Goal: Task Accomplishment & Management: Use online tool/utility

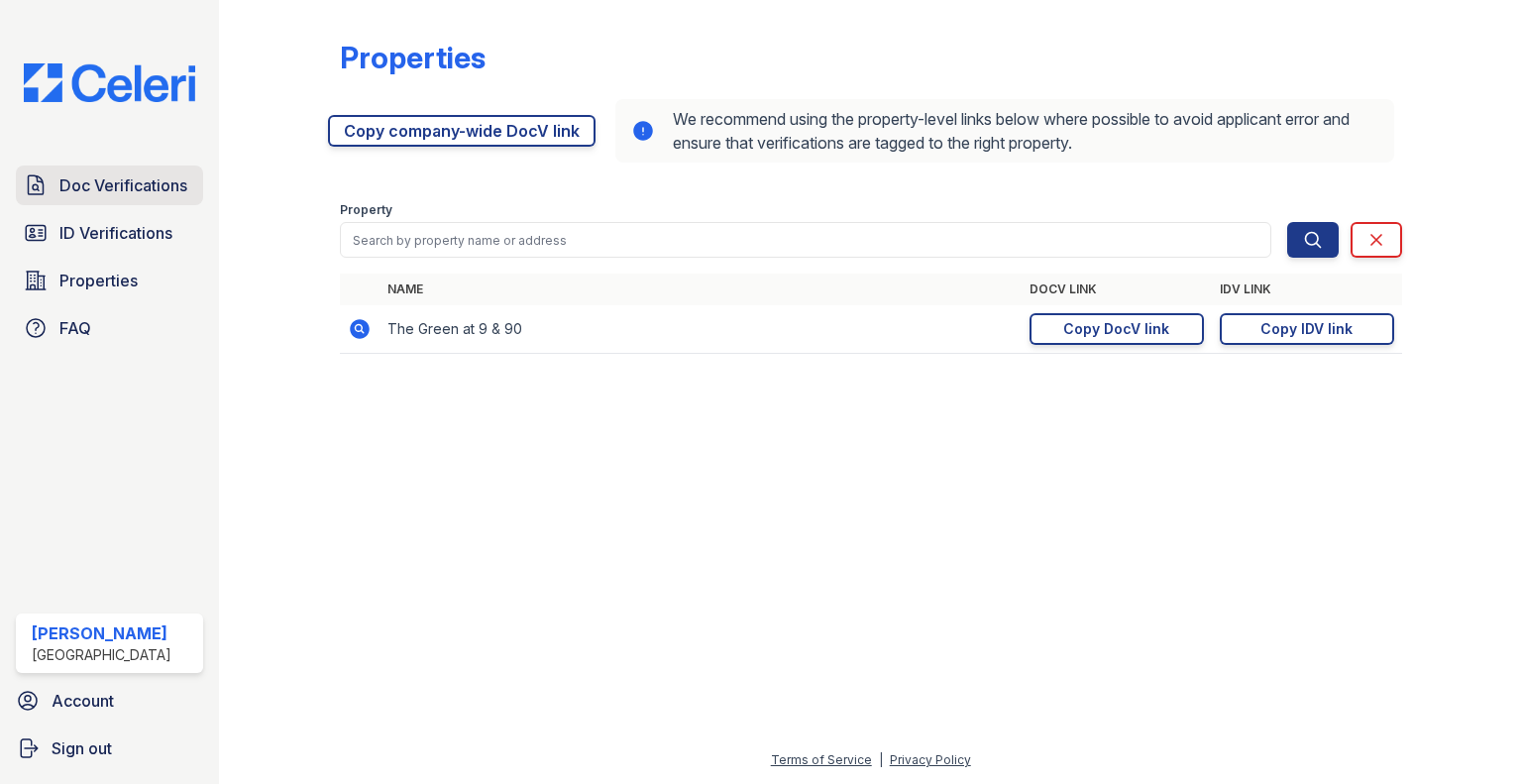
click at [40, 204] on link "Doc Verifications" at bounding box center [109, 186] width 187 height 40
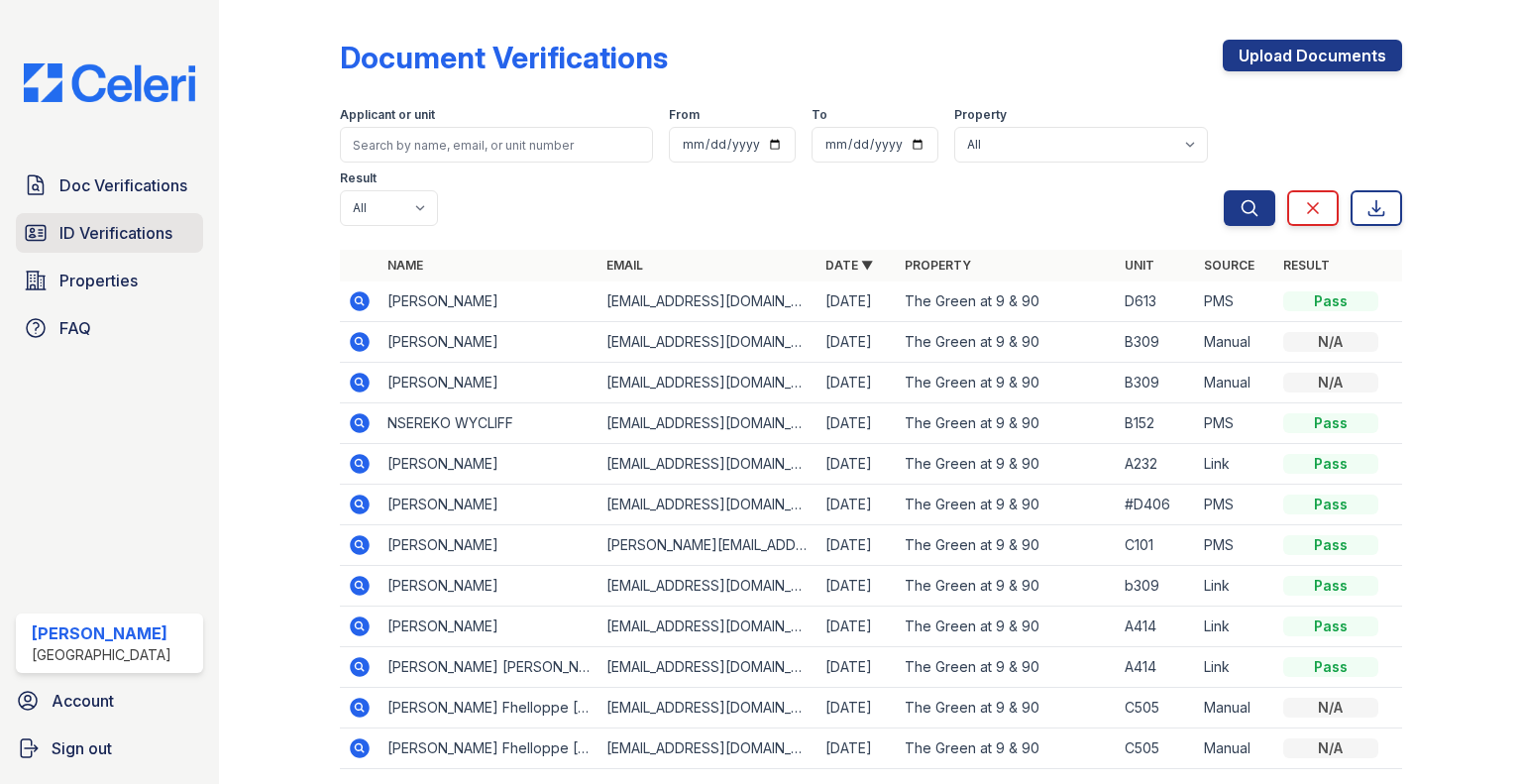
click at [98, 217] on link "ID Verifications" at bounding box center [109, 233] width 187 height 40
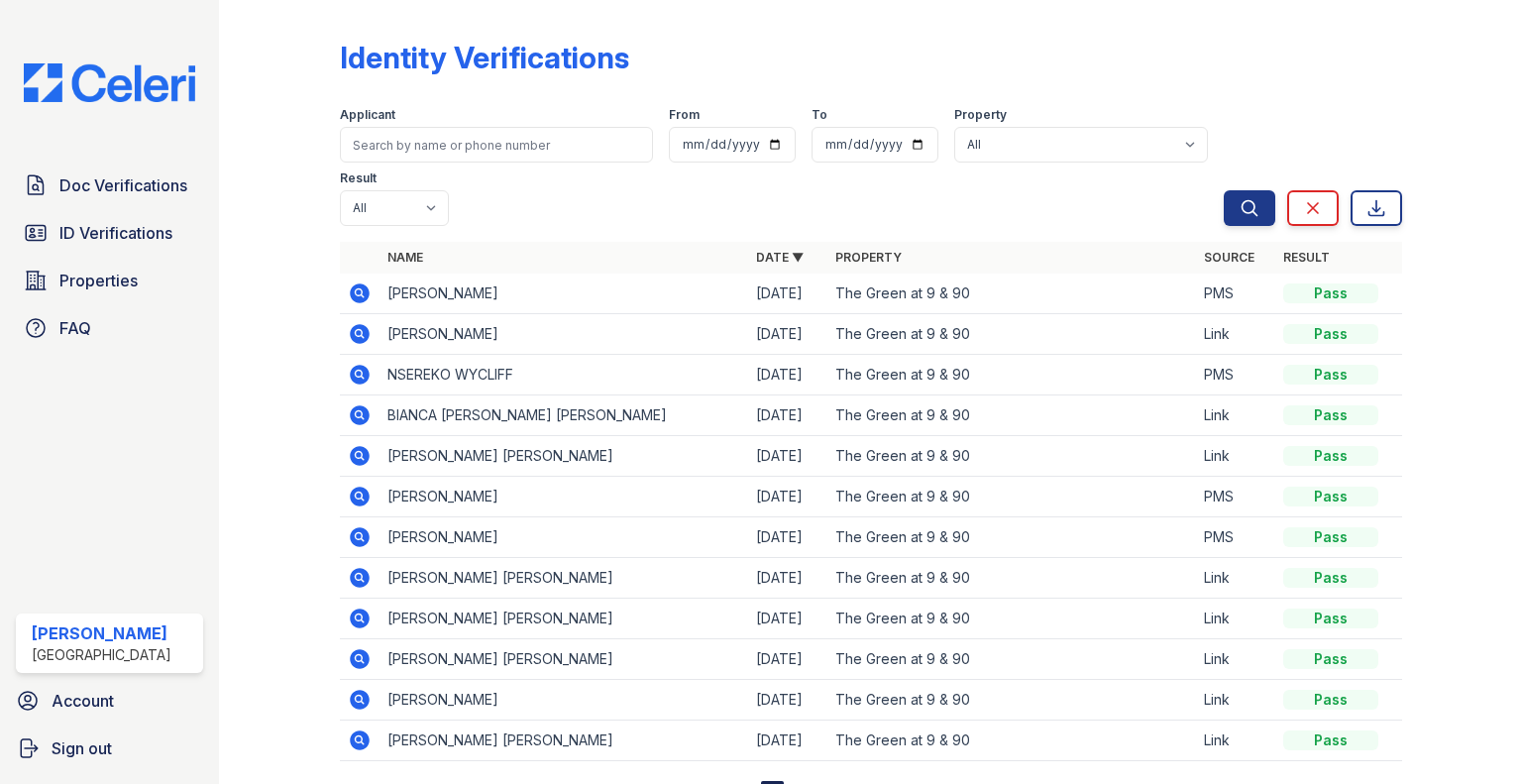
click at [98, 217] on link "ID Verifications" at bounding box center [109, 233] width 187 height 40
click at [109, 190] on span "Doc Verifications" at bounding box center [123, 185] width 128 height 24
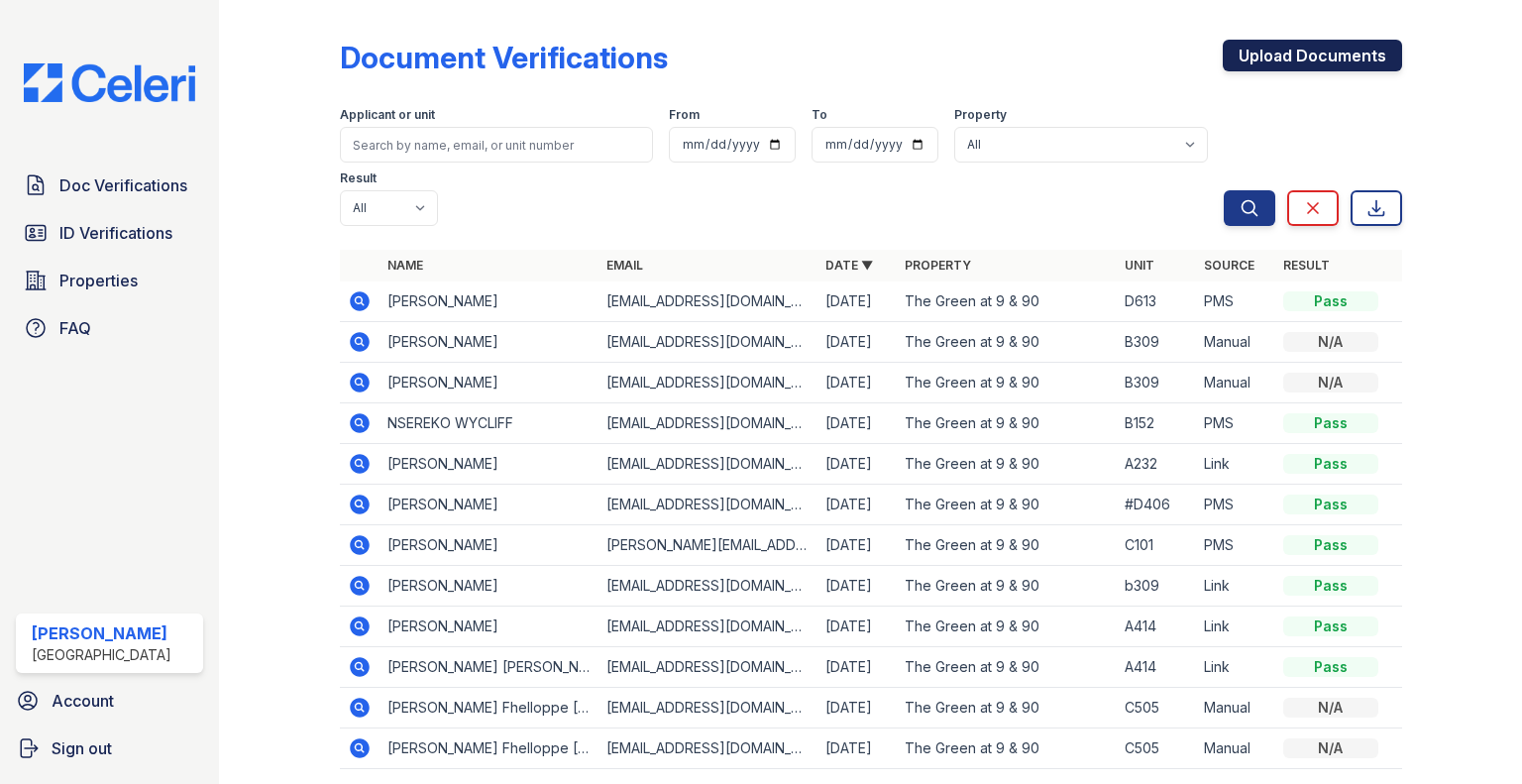
click at [1312, 58] on link "Upload Documents" at bounding box center [1312, 56] width 179 height 32
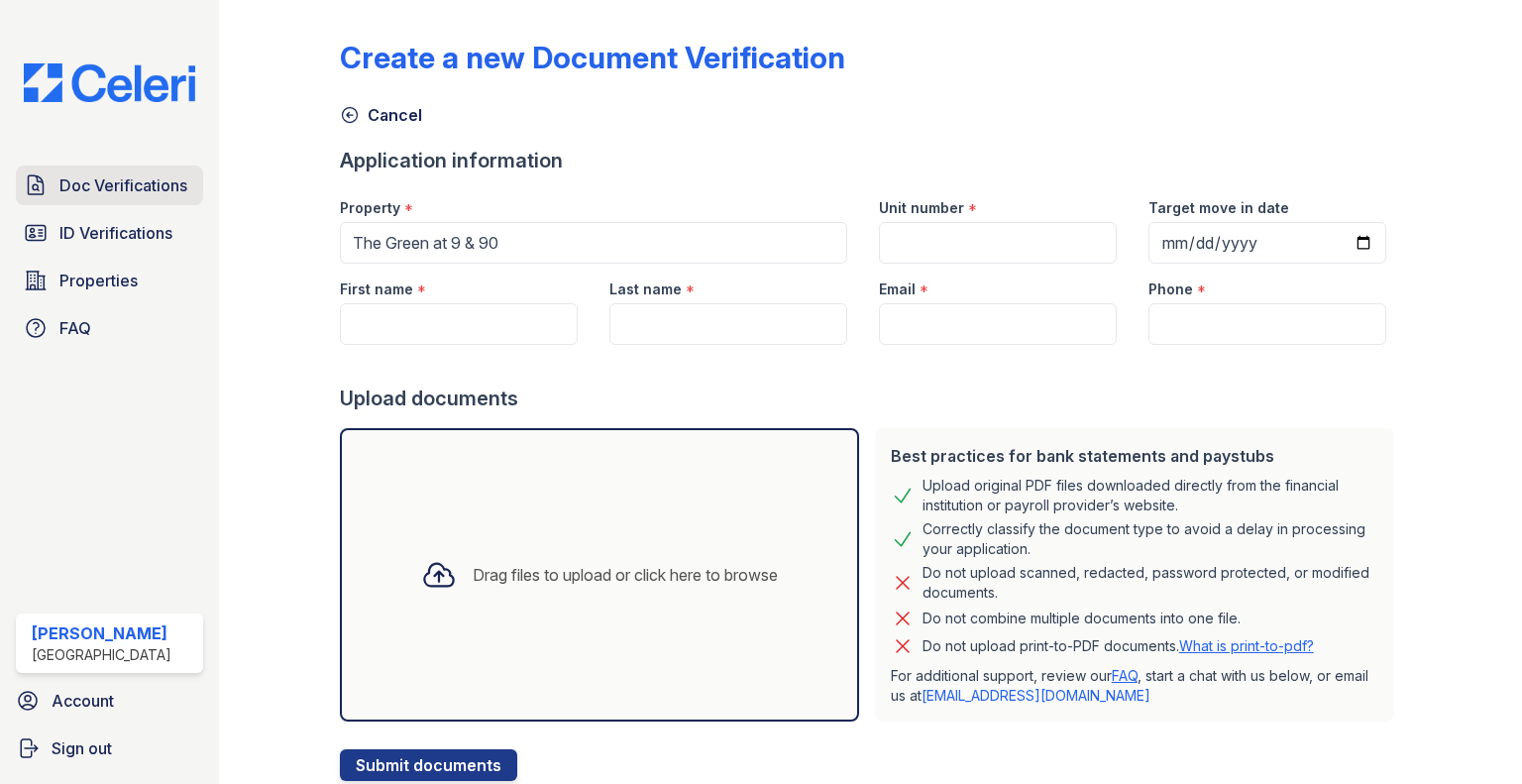
click at [44, 167] on link "Doc Verifications" at bounding box center [109, 186] width 187 height 40
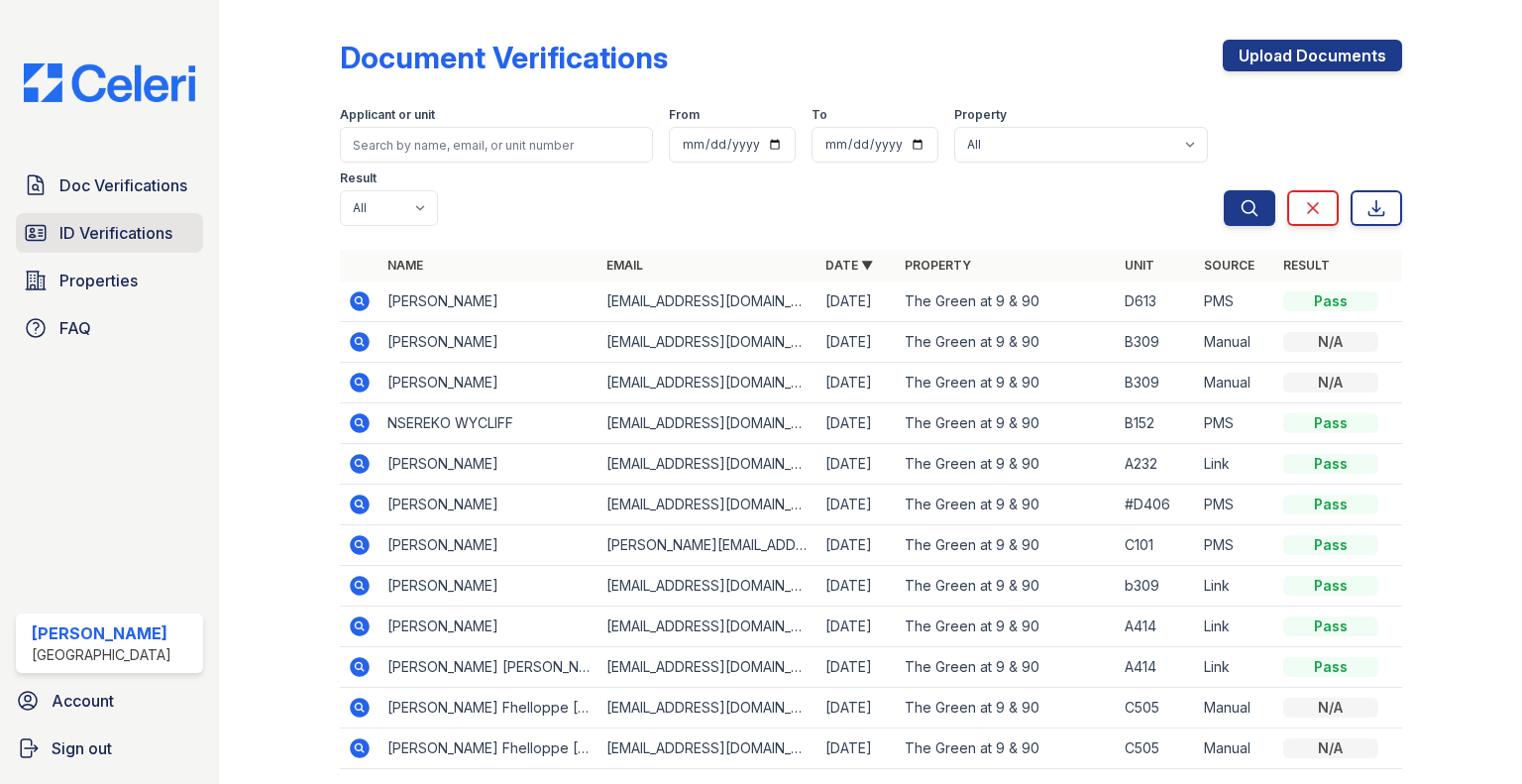
click at [79, 231] on span "ID Verifications" at bounding box center [115, 233] width 113 height 24
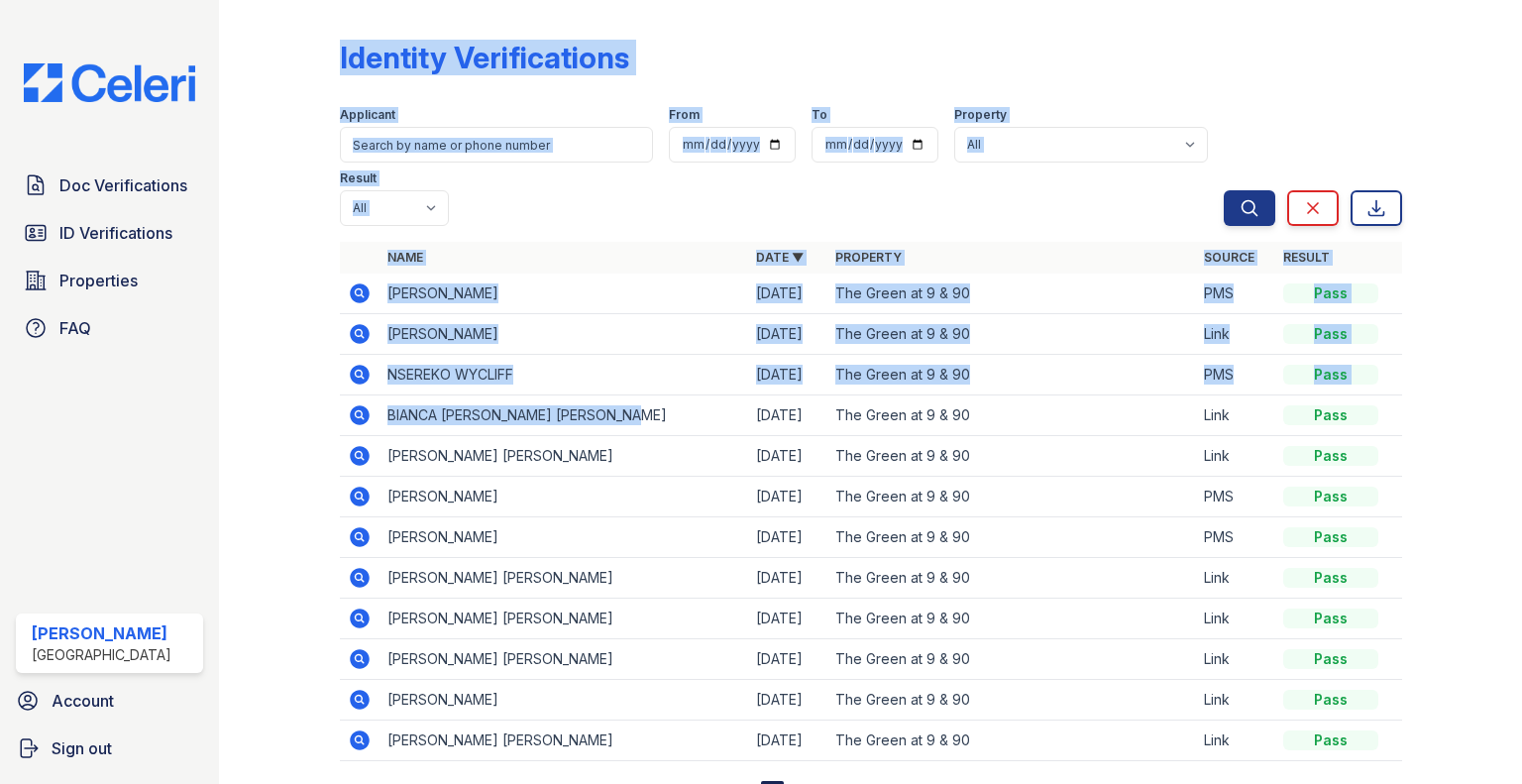
drag, startPoint x: 639, startPoint y: 427, endPoint x: 313, endPoint y: 261, distance: 366.2
click at [313, 261] on div "Identity Verifications Filter Applicant From To Property All The Green at 9 & 9…" at bounding box center [871, 418] width 1240 height 837
click at [313, 261] on div at bounding box center [295, 406] width 88 height 797
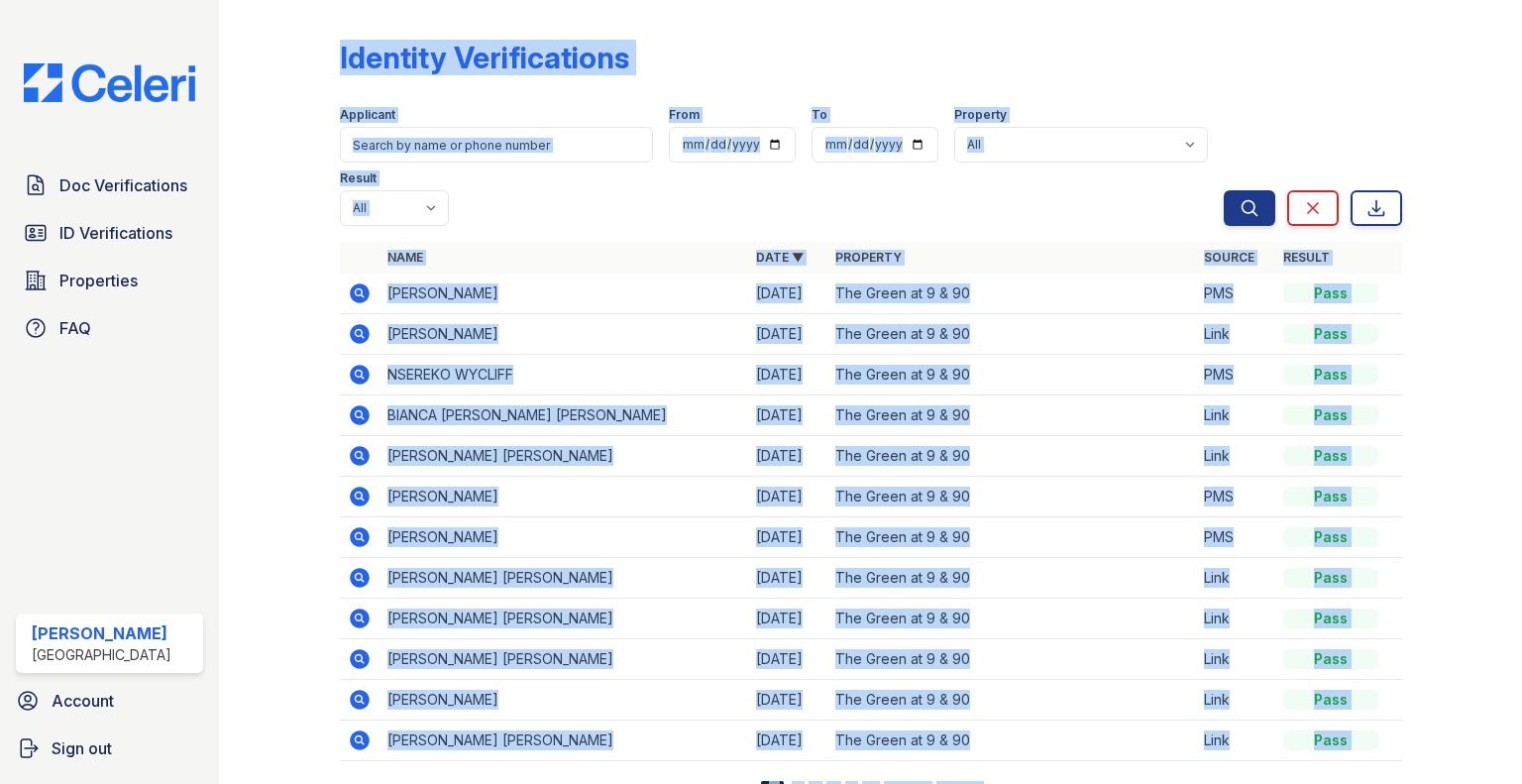
scroll to position [85, 0]
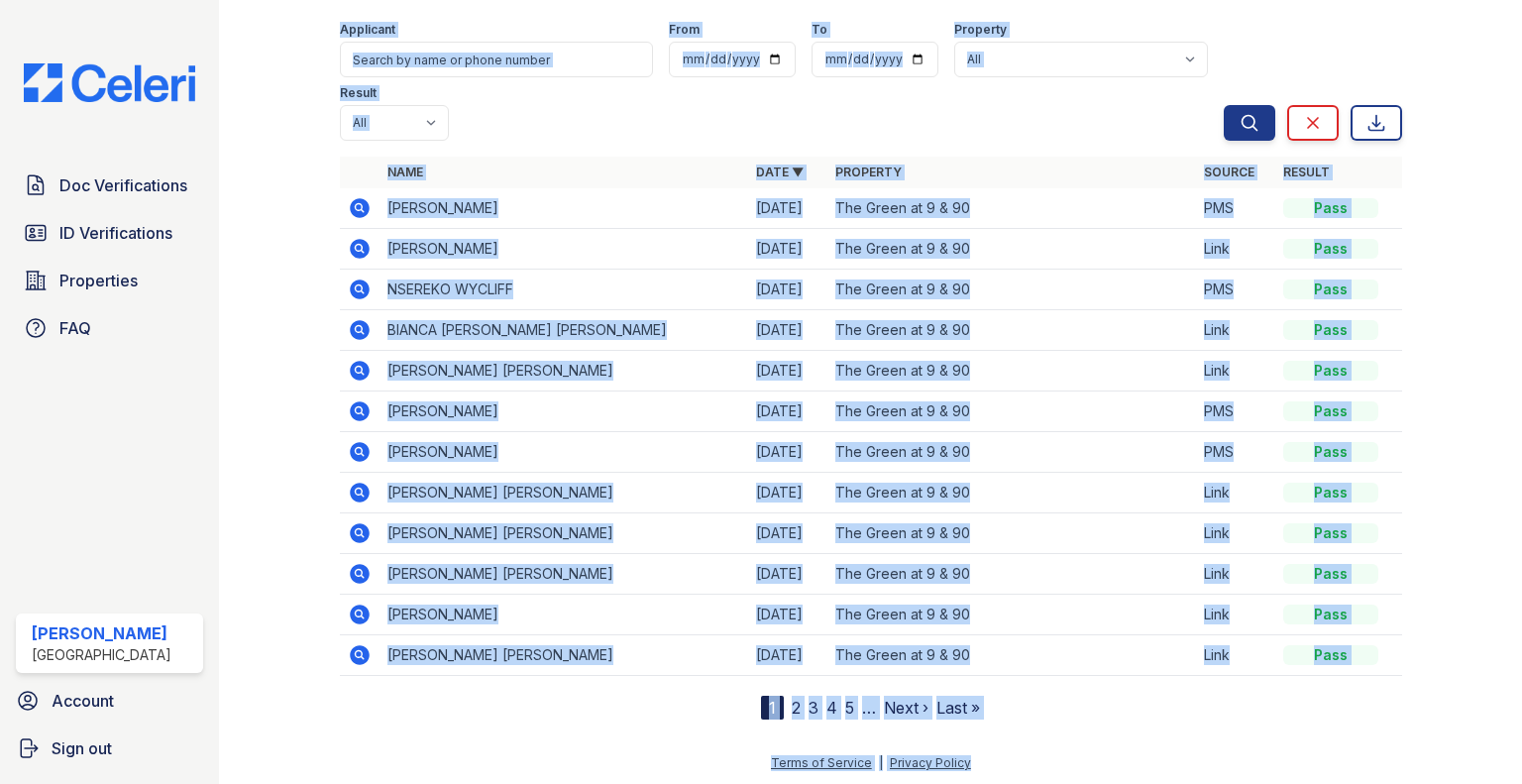
drag, startPoint x: 313, startPoint y: 261, endPoint x: 1188, endPoint y: 762, distance: 1008.8
click at [1188, 699] on div "Identity Verifications Filter Applicant From To Property All The Green at 9 & 9…" at bounding box center [870, 307] width 1303 height 784
click at [1188, 762] on div "Terms of Service | Privacy Policy" at bounding box center [871, 769] width 1240 height 36
